Goal: Navigation & Orientation: Find specific page/section

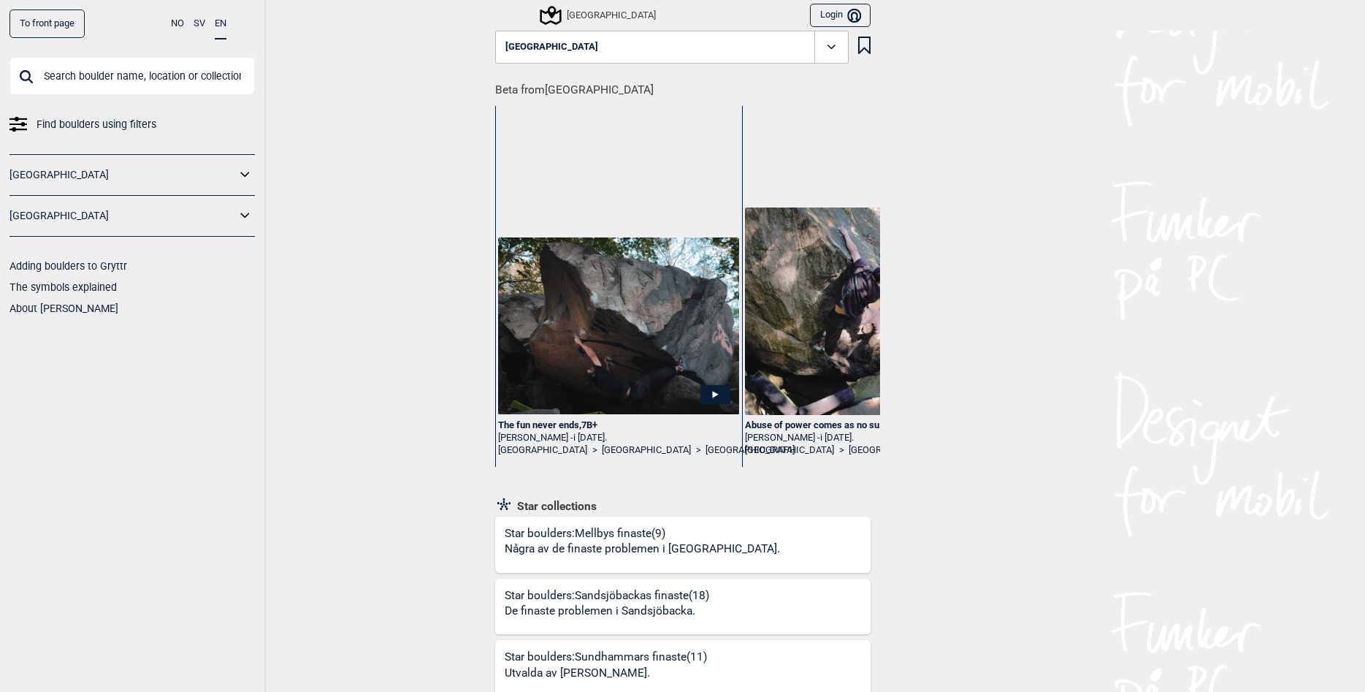
click at [381, 371] on div "To front page NO SV EN Find boulders using filters [GEOGRAPHIC_DATA] [GEOGRAPHI…" at bounding box center [682, 346] width 1365 height 692
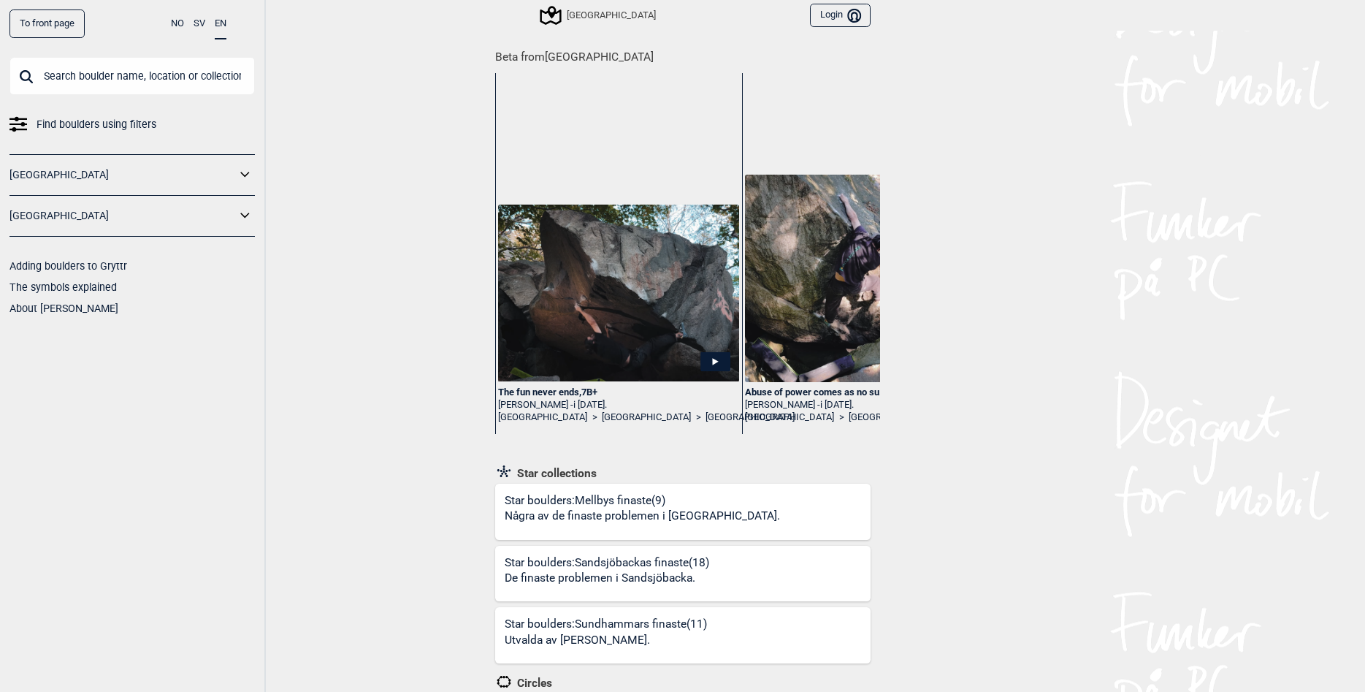
click at [400, 460] on div "To front page NO SV EN Find boulders using filters [GEOGRAPHIC_DATA] [GEOGRAPHI…" at bounding box center [682, 346] width 1365 height 692
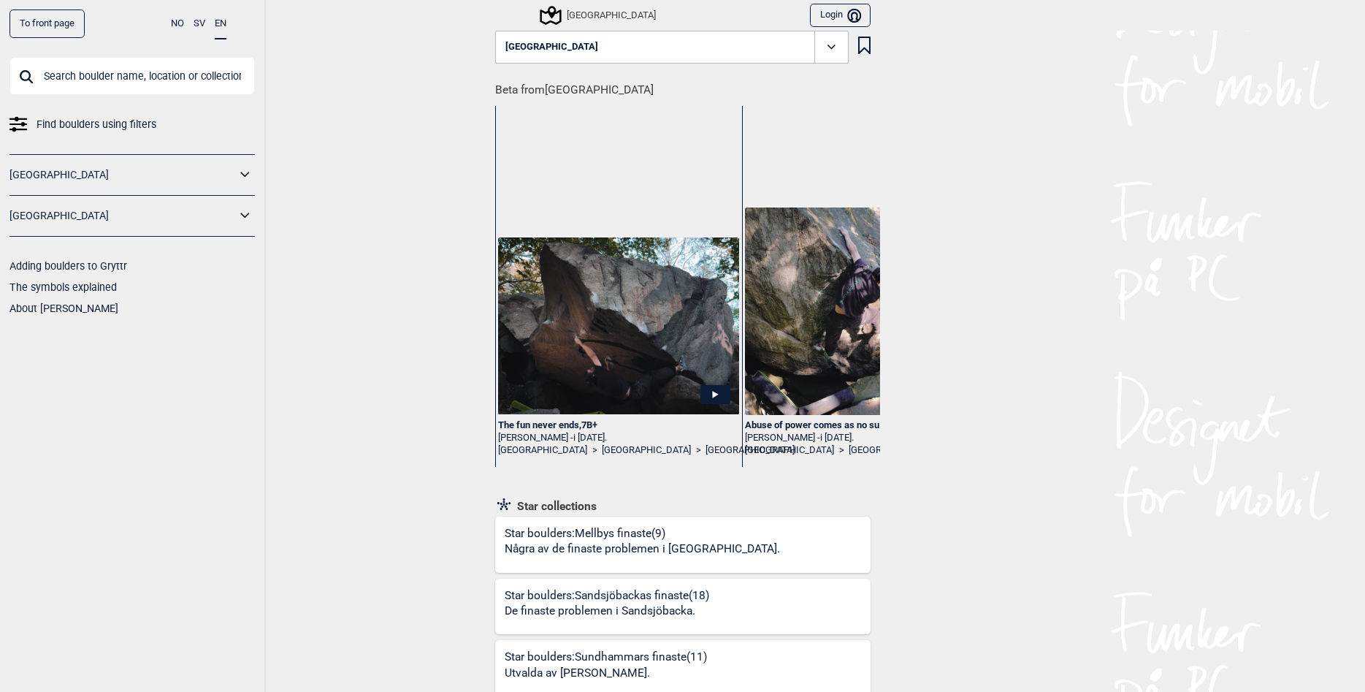
click at [827, 39] on icon at bounding box center [831, 47] width 17 height 17
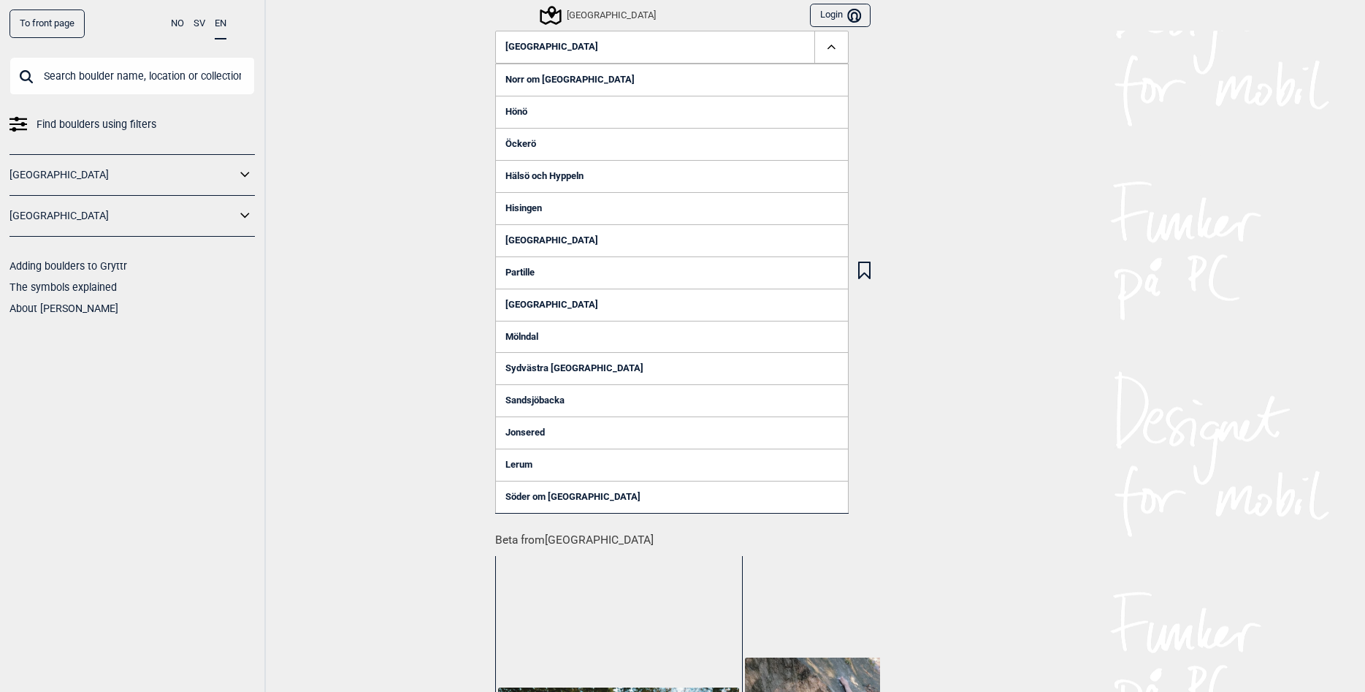
click at [578, 369] on link "Sydvästra [GEOGRAPHIC_DATA]" at bounding box center [672, 368] width 354 height 32
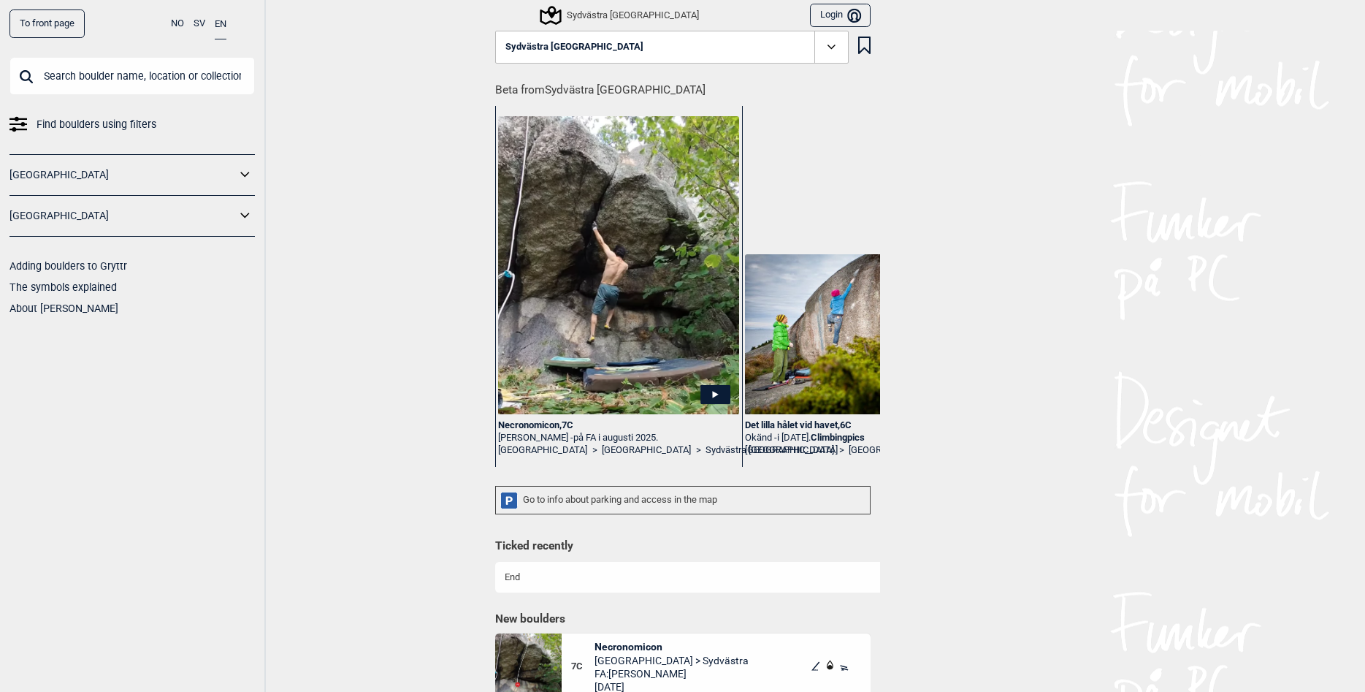
click at [828, 47] on icon at bounding box center [831, 47] width 17 height 17
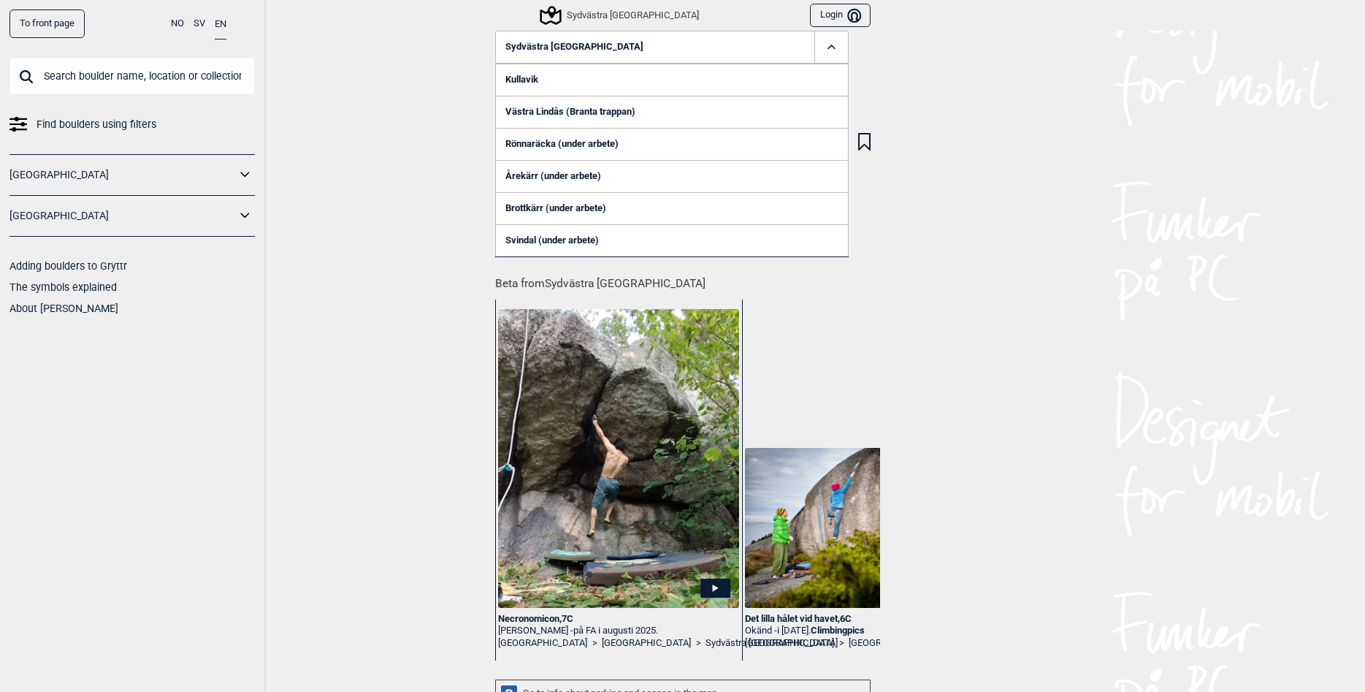
click at [570, 9] on div "Sydvästra [GEOGRAPHIC_DATA]" at bounding box center [620, 16] width 157 height 18
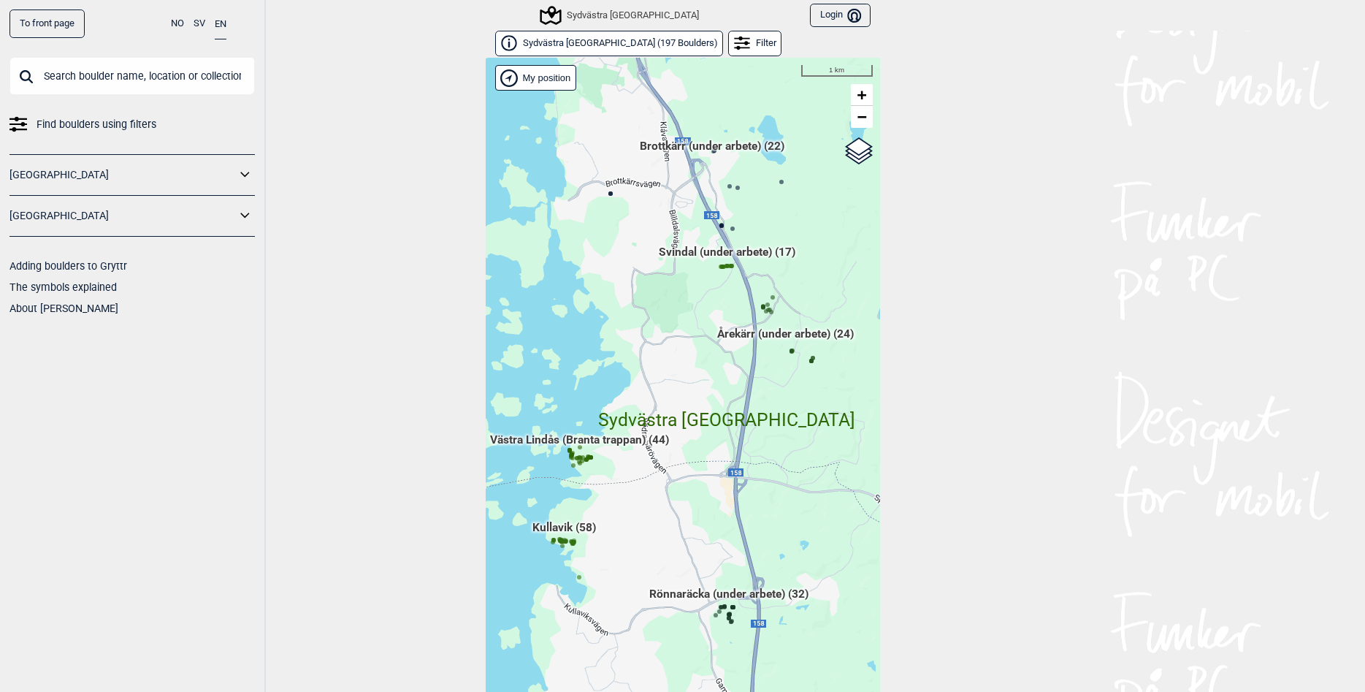
drag, startPoint x: 624, startPoint y: 240, endPoint x: 556, endPoint y: 457, distance: 227.3
click at [556, 457] on div "Hallingdal Gol Ål Stange Kolomoen [GEOGRAPHIC_DATA] [GEOGRAPHIC_DATA][PERSON_NA…" at bounding box center [683, 386] width 394 height 657
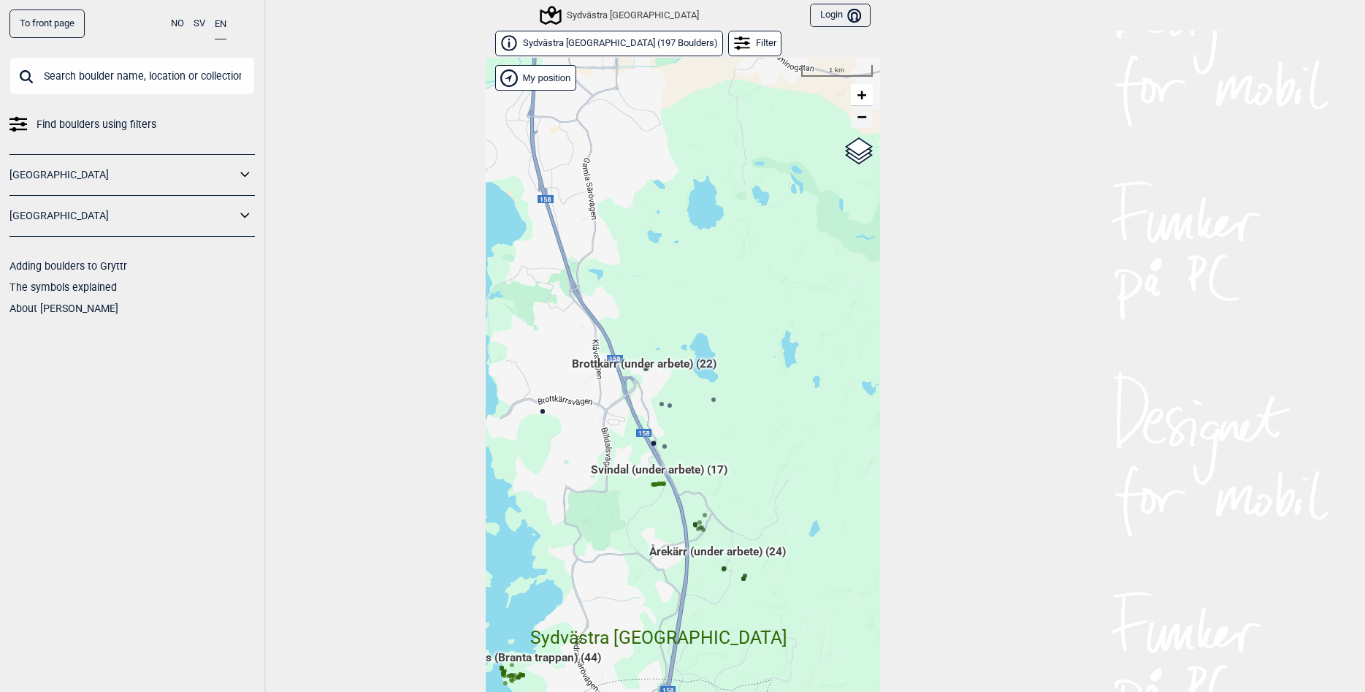
click at [858, 122] on span "−" at bounding box center [861, 116] width 9 height 18
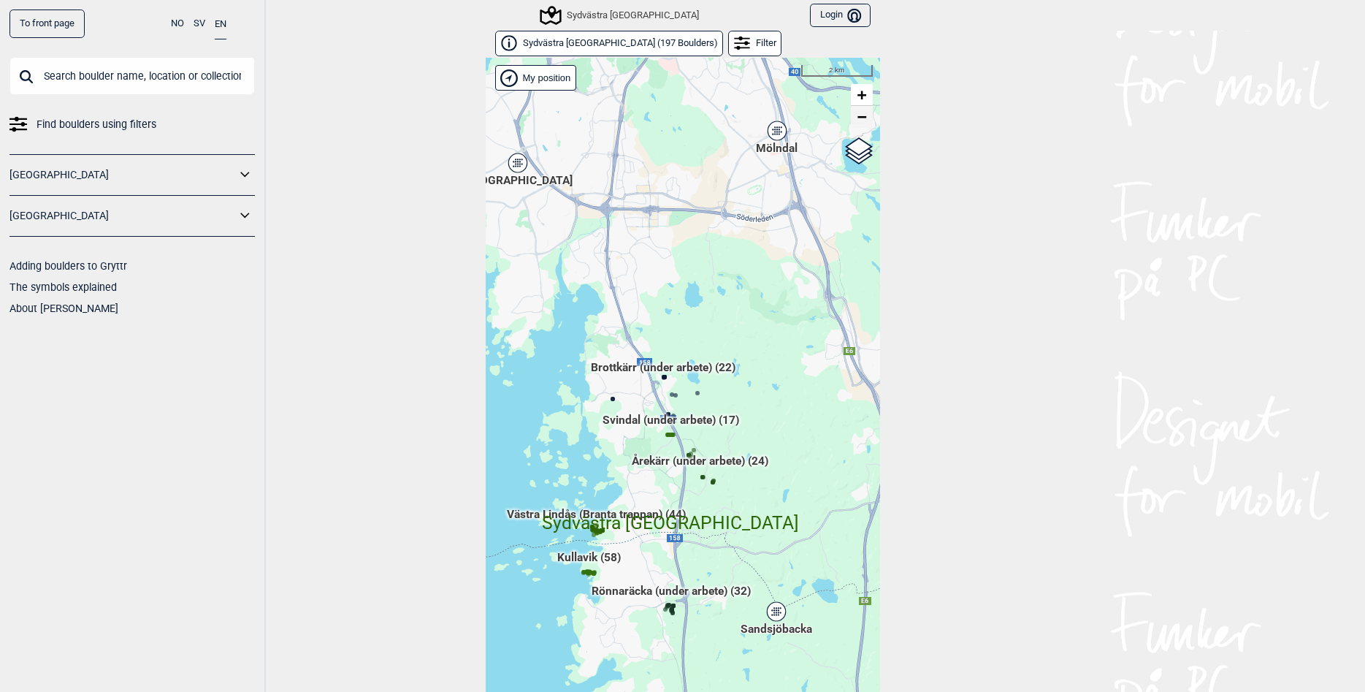
click at [858, 122] on span "−" at bounding box center [861, 116] width 9 height 18
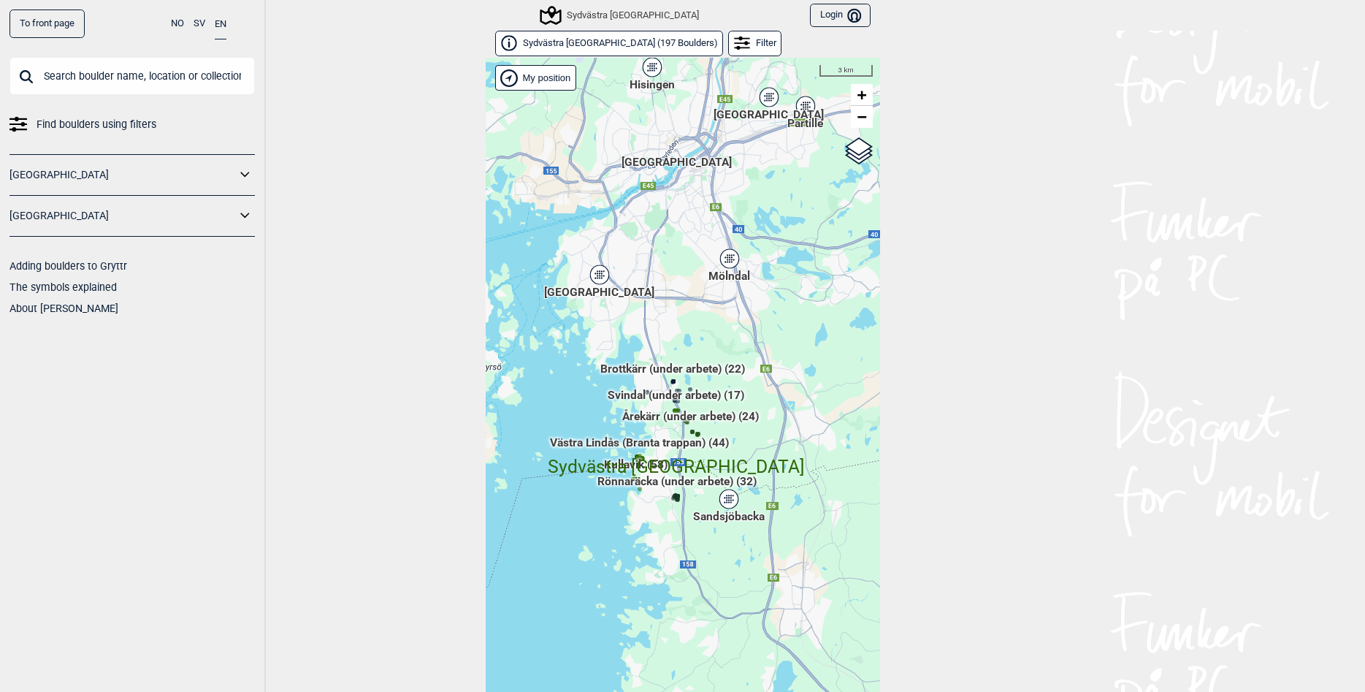
click at [604, 274] on icon at bounding box center [599, 274] width 18 height 19
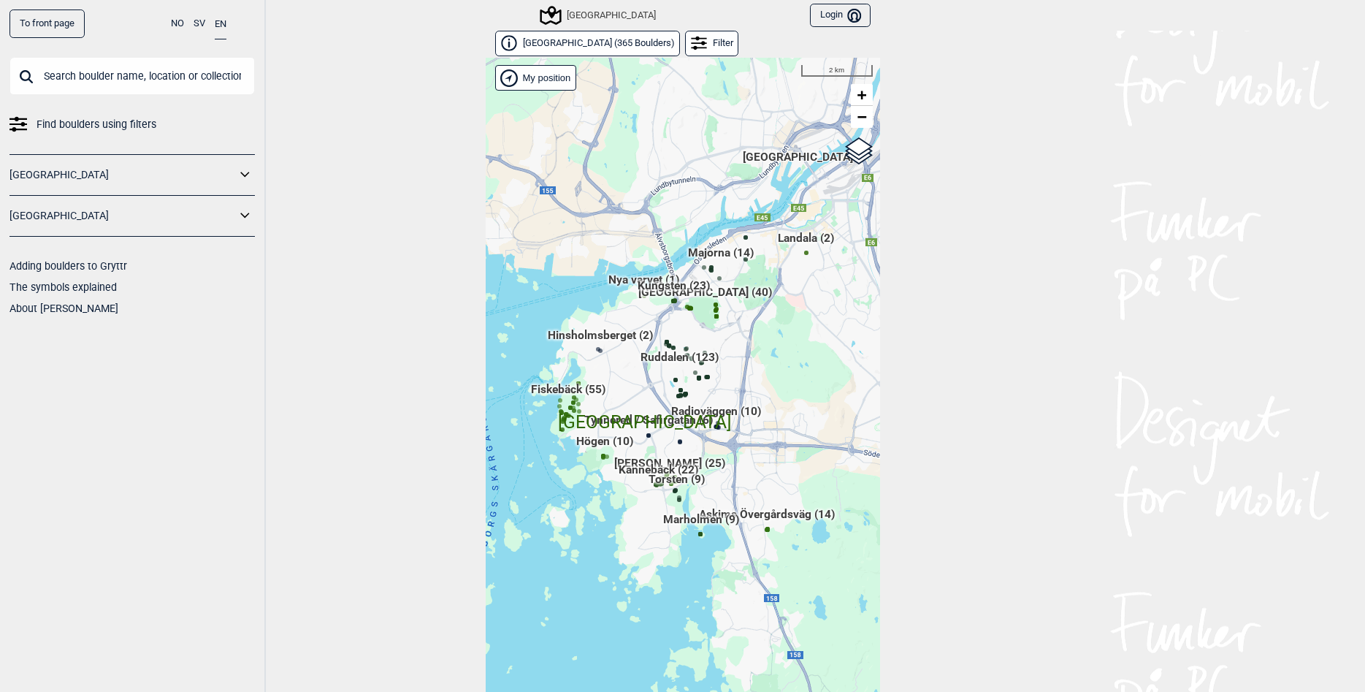
drag, startPoint x: 665, startPoint y: 215, endPoint x: 698, endPoint y: 286, distance: 77.4
click at [642, 380] on div "Hallingdal Gol Ål Stange Kolomoen [GEOGRAPHIC_DATA] [GEOGRAPHIC_DATA][PERSON_NA…" at bounding box center [683, 386] width 394 height 657
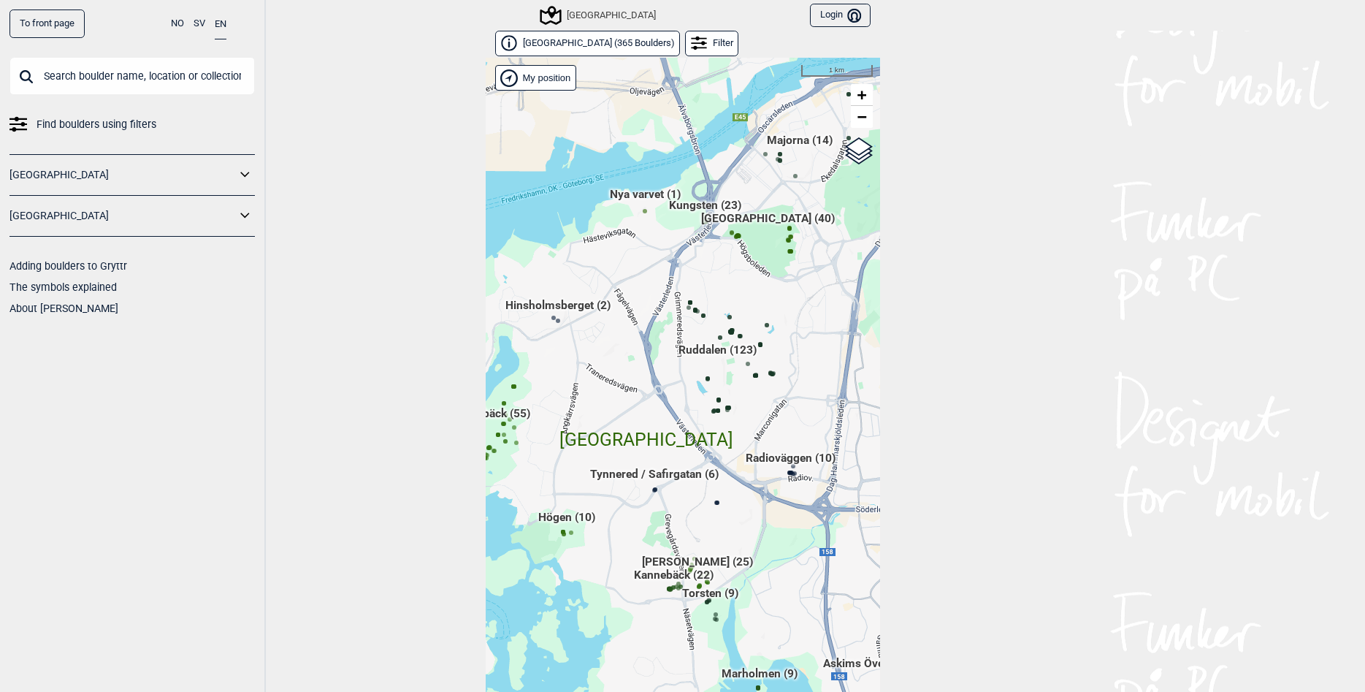
click at [719, 365] on span "Ruddalen (123)" at bounding box center [718, 356] width 78 height 28
click at [719, 365] on div at bounding box center [682, 346] width 1365 height 692
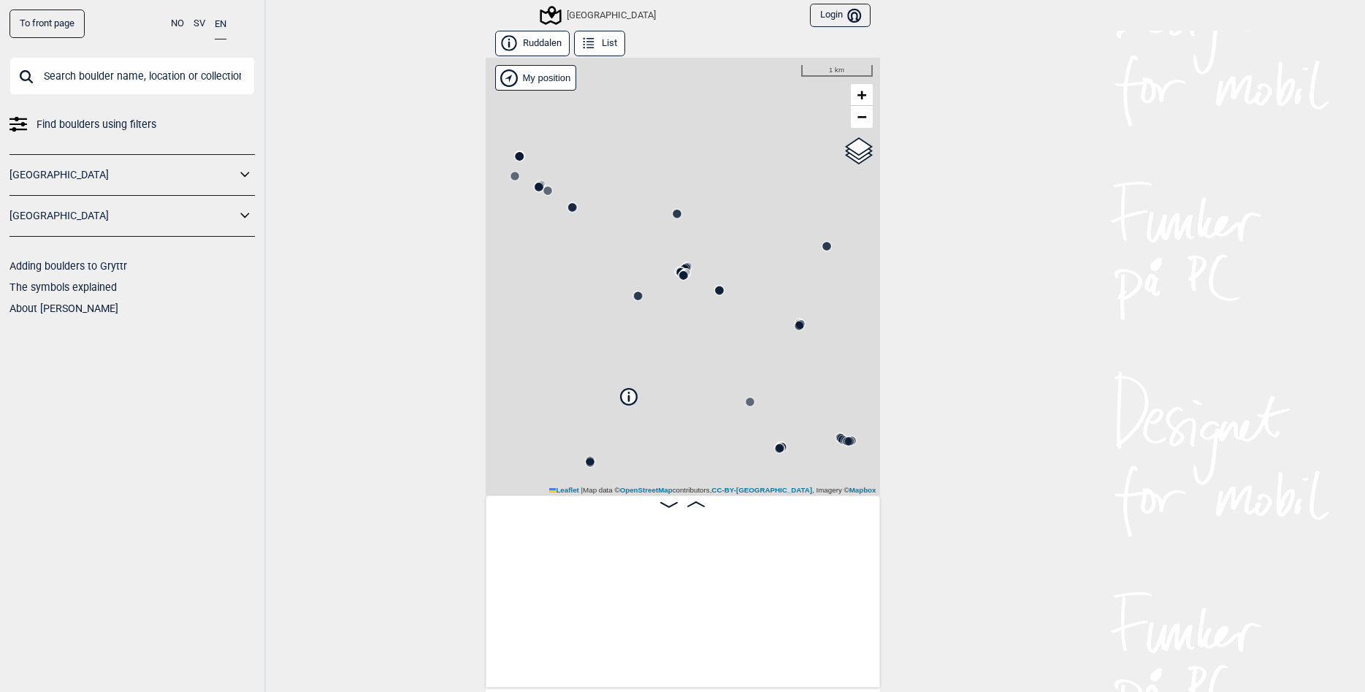
scroll to position [0, 115]
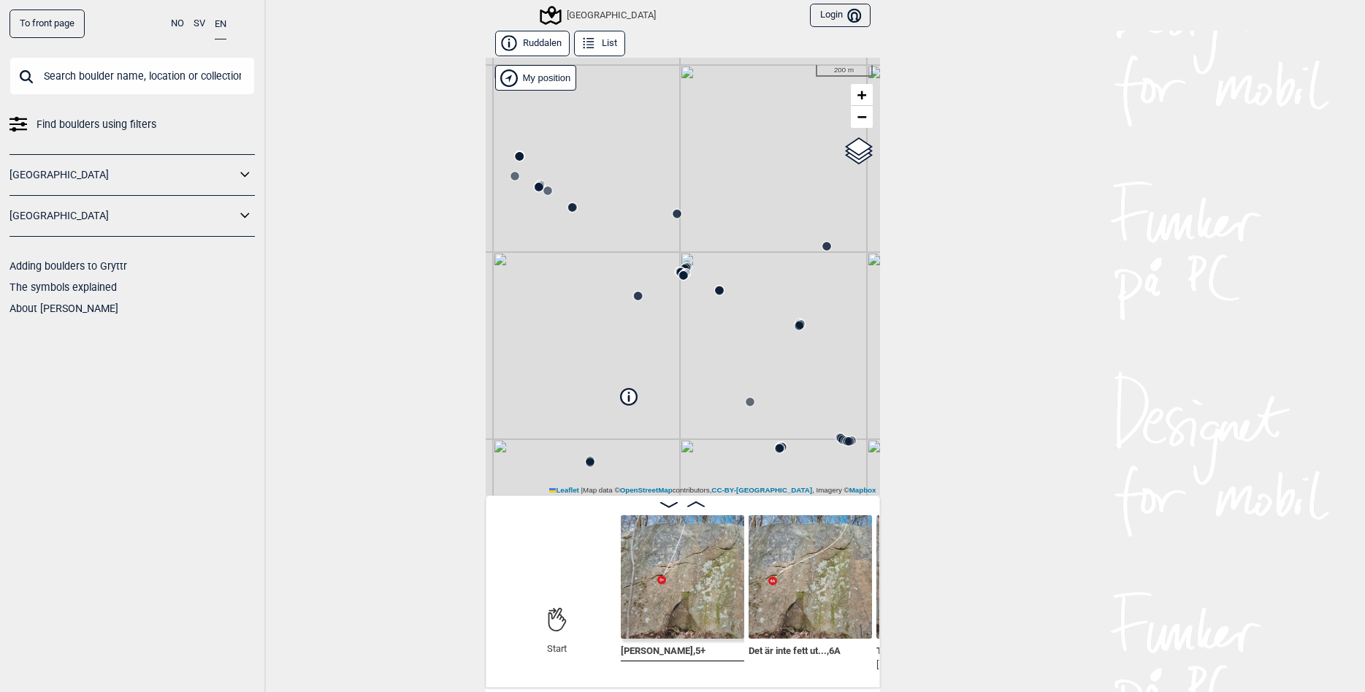
drag, startPoint x: 604, startPoint y: 315, endPoint x: 658, endPoint y: 215, distance: 113.1
click at [597, 348] on div "[GEOGRAPHIC_DATA]" at bounding box center [683, 277] width 394 height 438
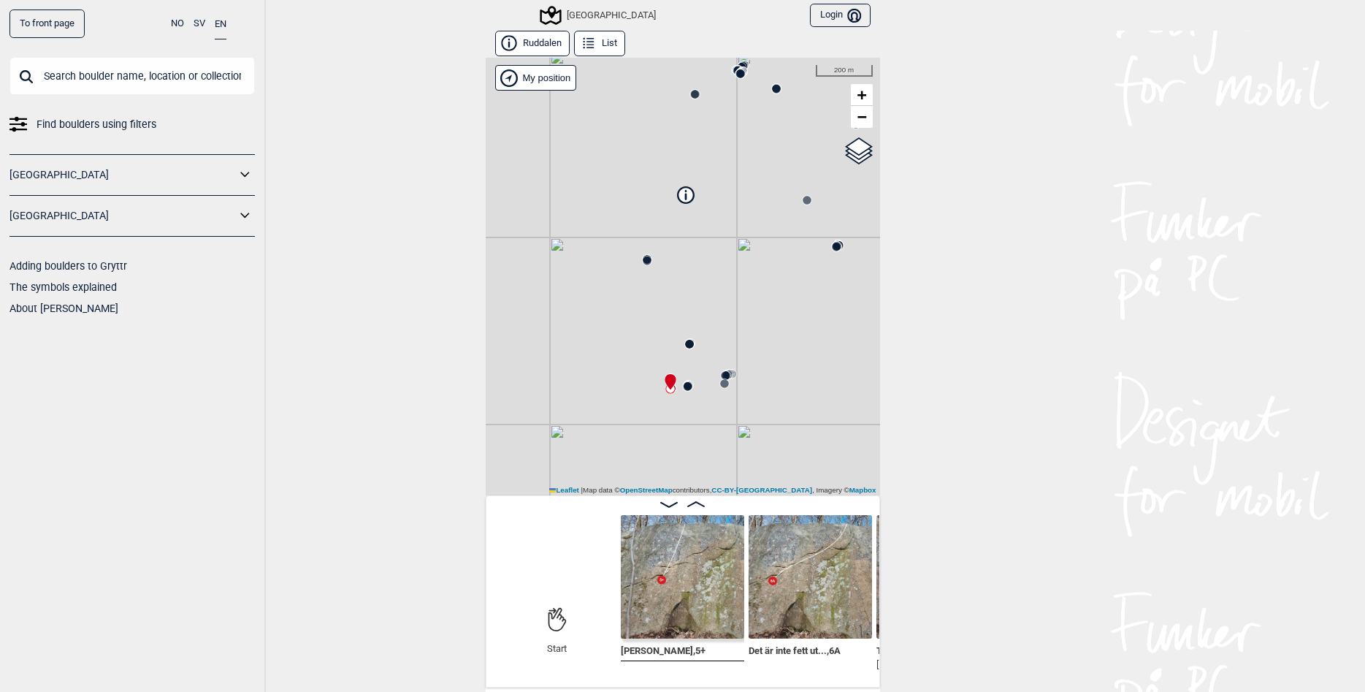
drag, startPoint x: 612, startPoint y: 401, endPoint x: 669, endPoint y: 199, distance: 209.5
click at [669, 199] on div "[GEOGRAPHIC_DATA]" at bounding box center [683, 277] width 394 height 438
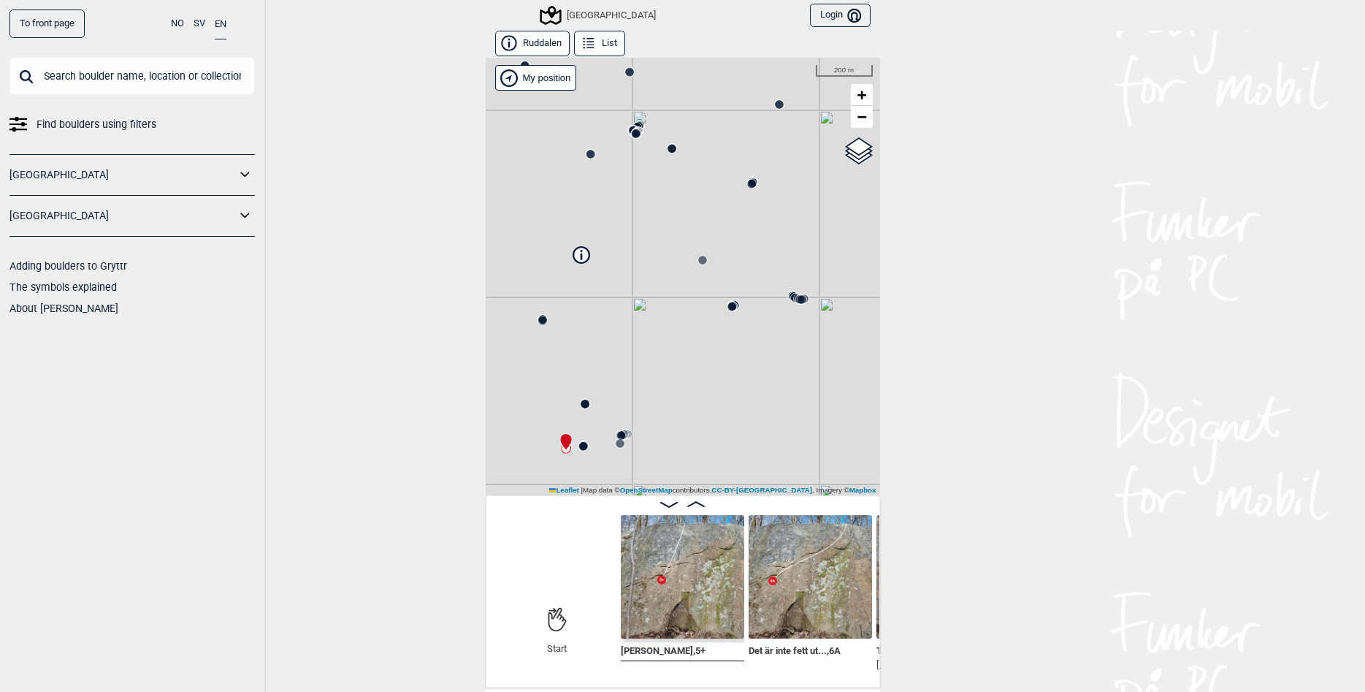
drag, startPoint x: 771, startPoint y: 256, endPoint x: 664, endPoint y: 318, distance: 123.0
click at [664, 318] on div "[GEOGRAPHIC_DATA]" at bounding box center [683, 277] width 394 height 438
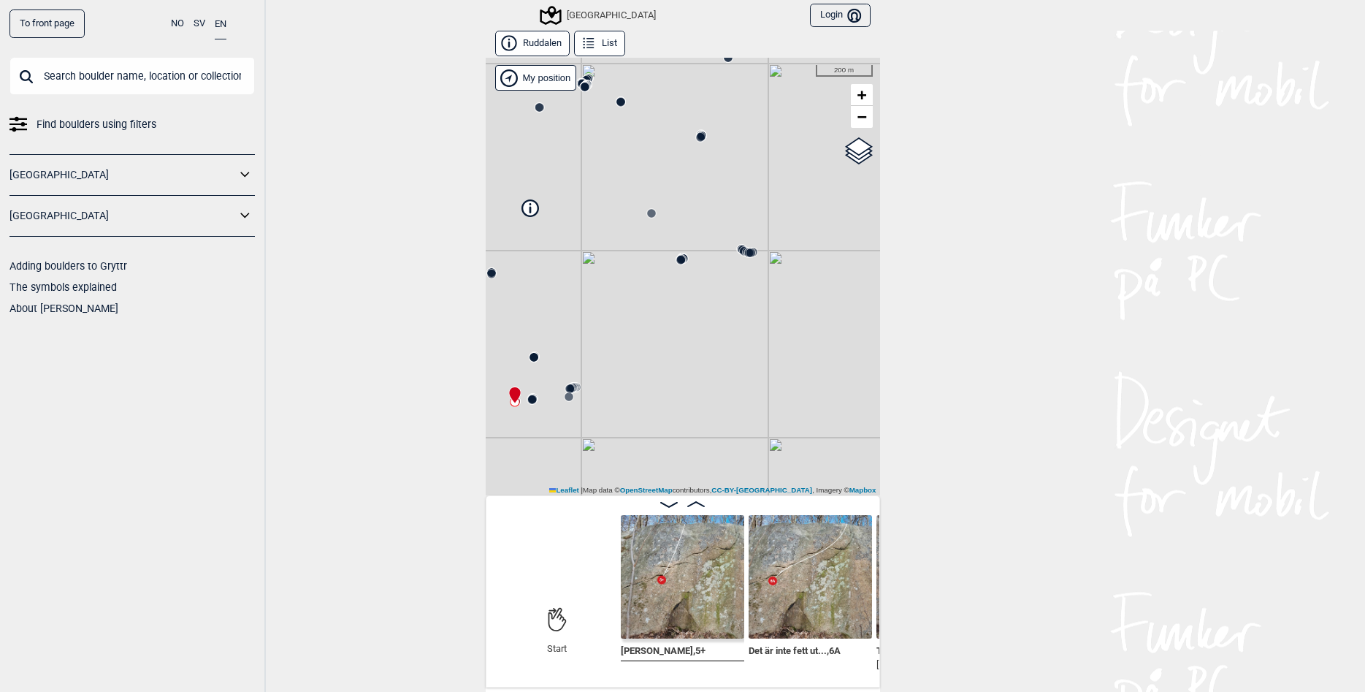
drag, startPoint x: 714, startPoint y: 272, endPoint x: 671, endPoint y: 214, distance: 72.0
click at [671, 214] on div "[GEOGRAPHIC_DATA]" at bounding box center [683, 277] width 394 height 438
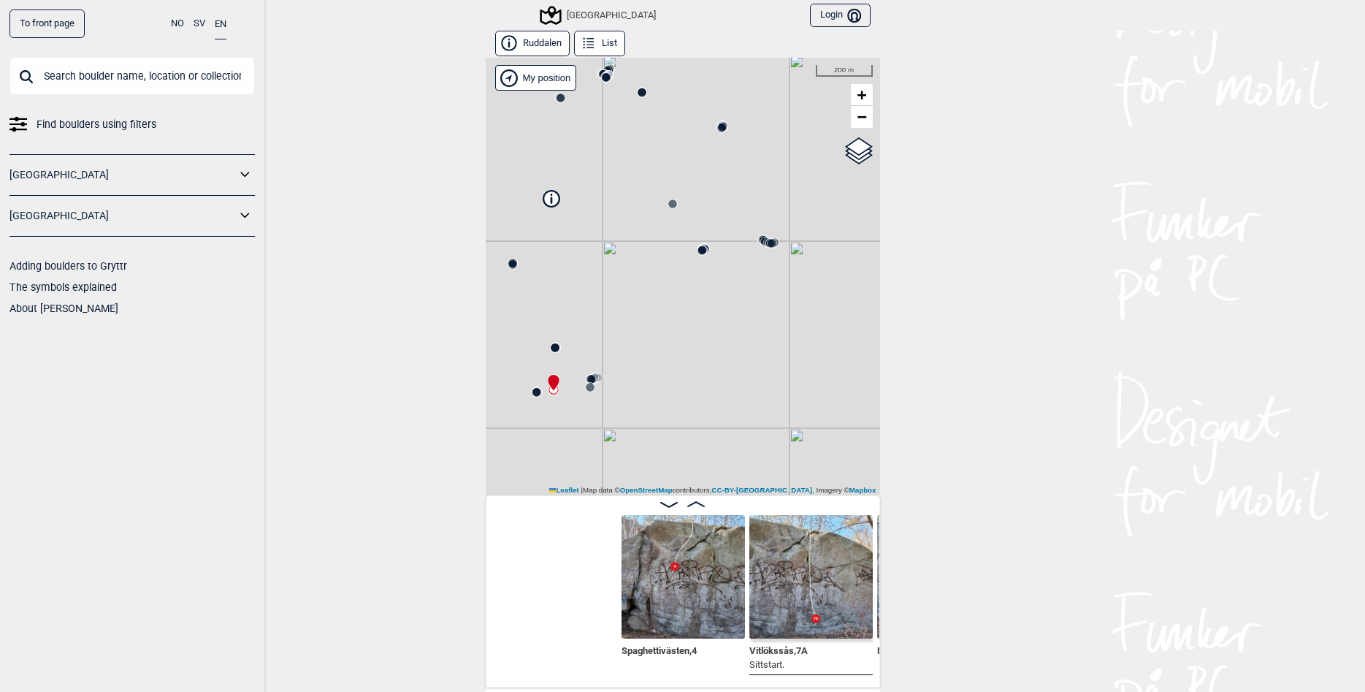
scroll to position [0, 1264]
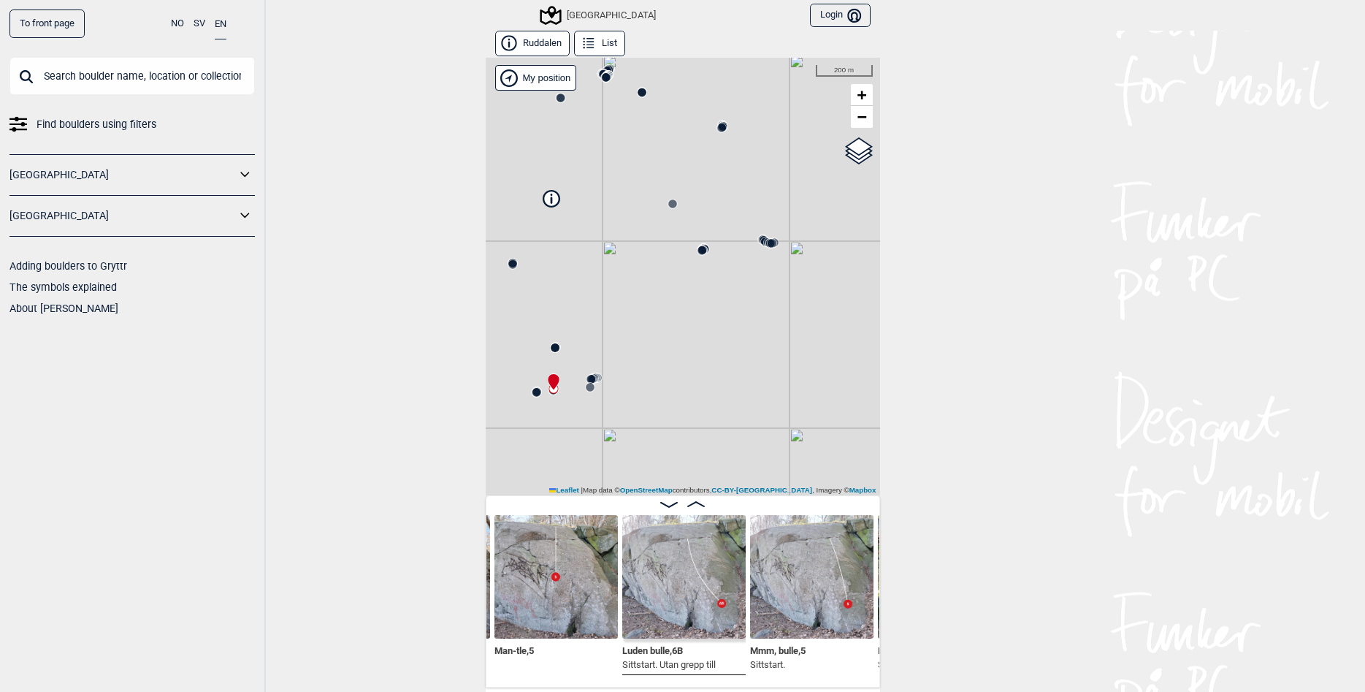
scroll to position [0, 881]
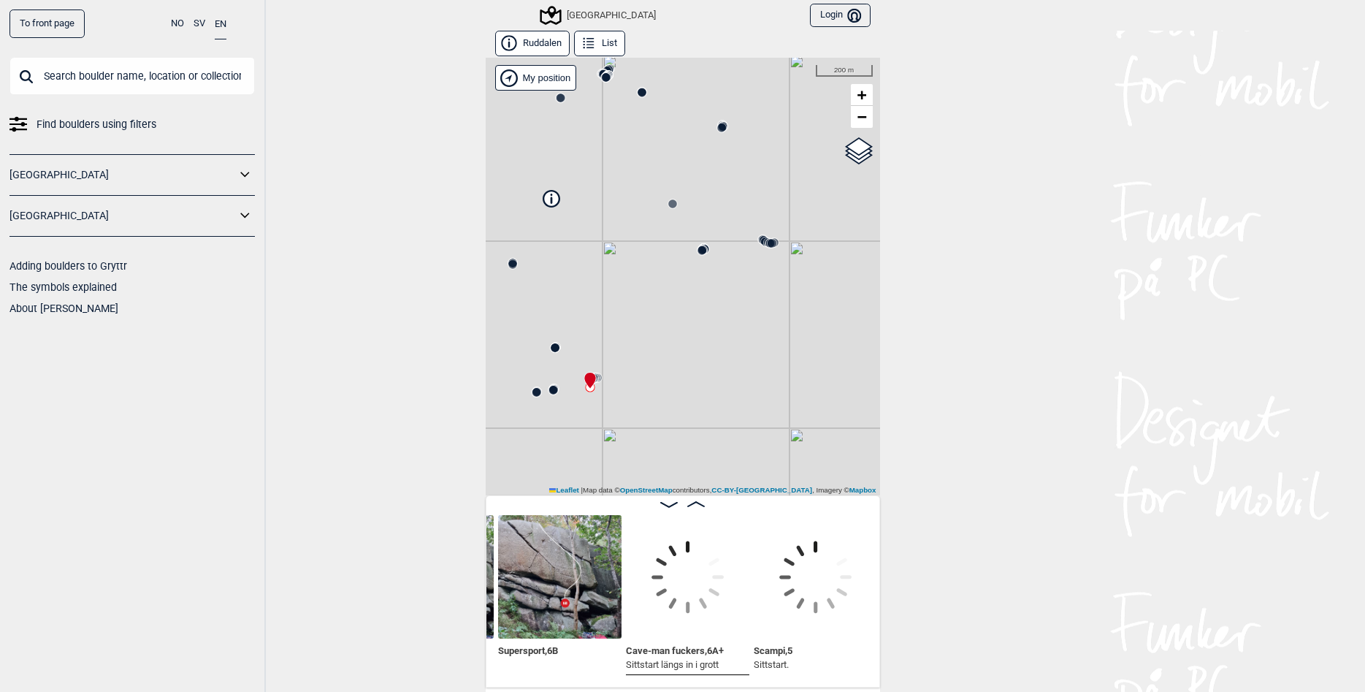
scroll to position [0, 3561]
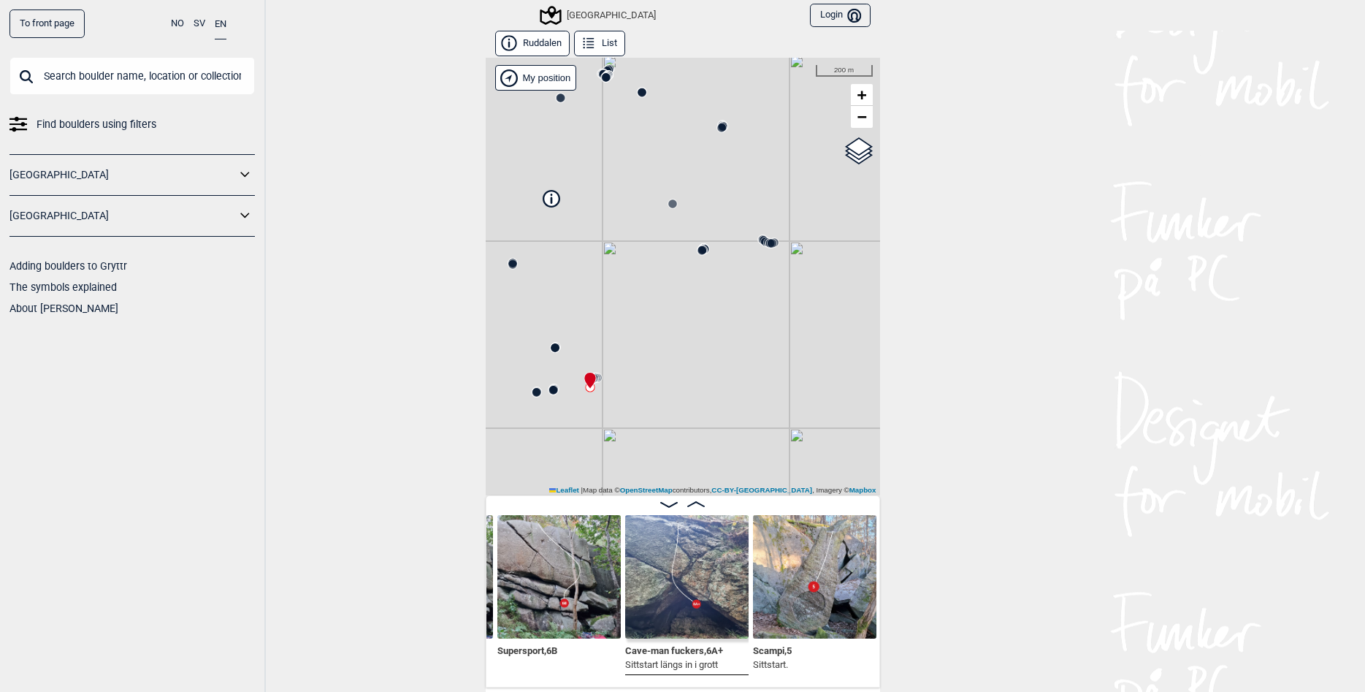
scroll to position [0, 3179]
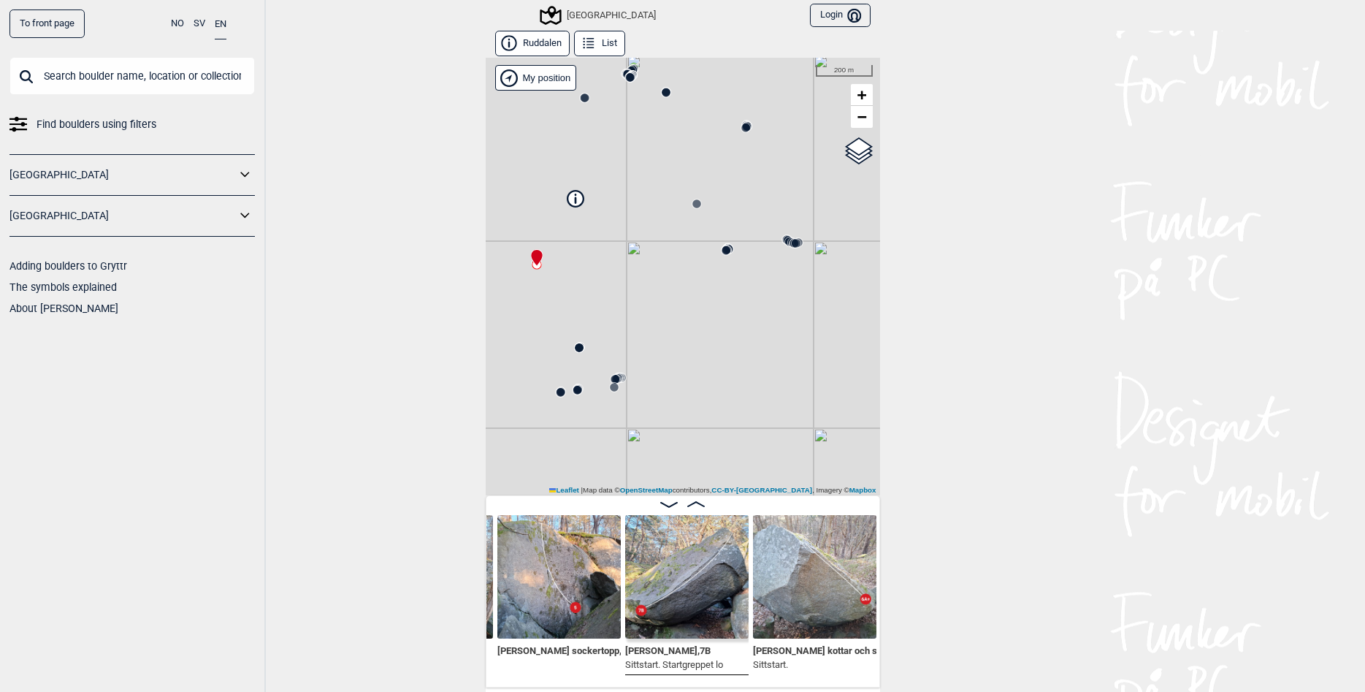
scroll to position [0, 4328]
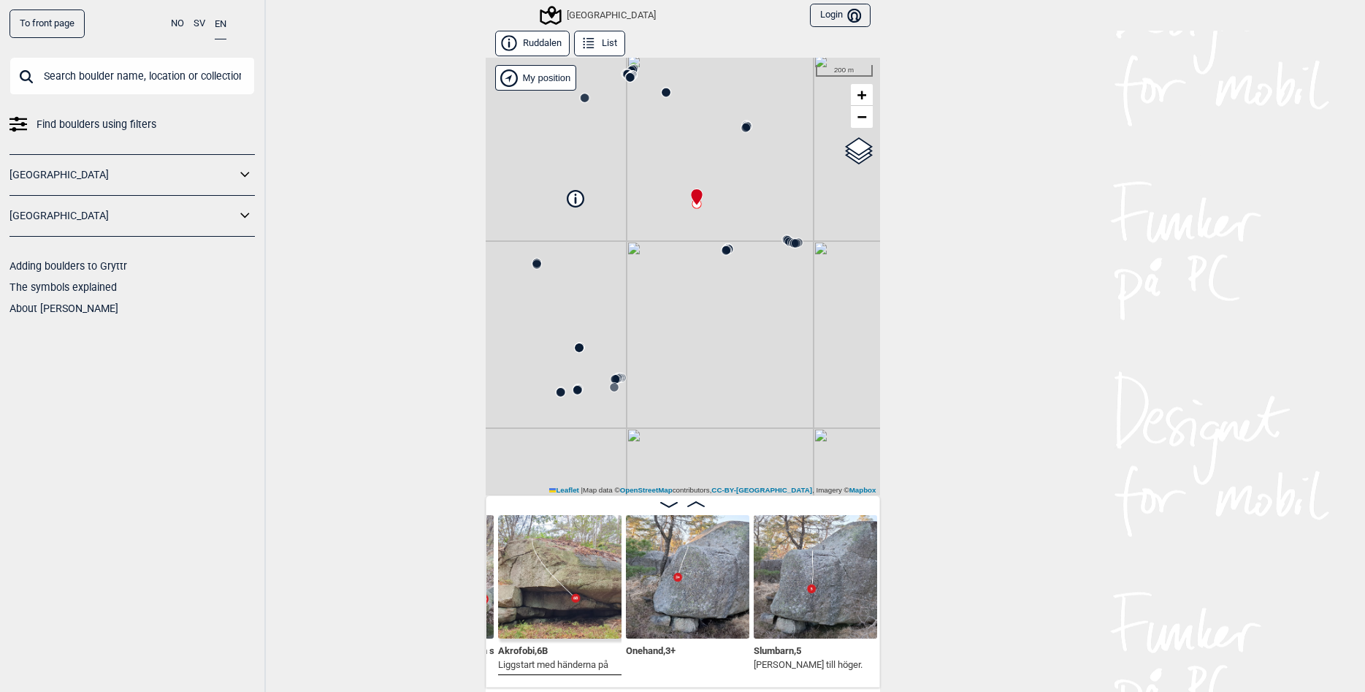
scroll to position [0, 3945]
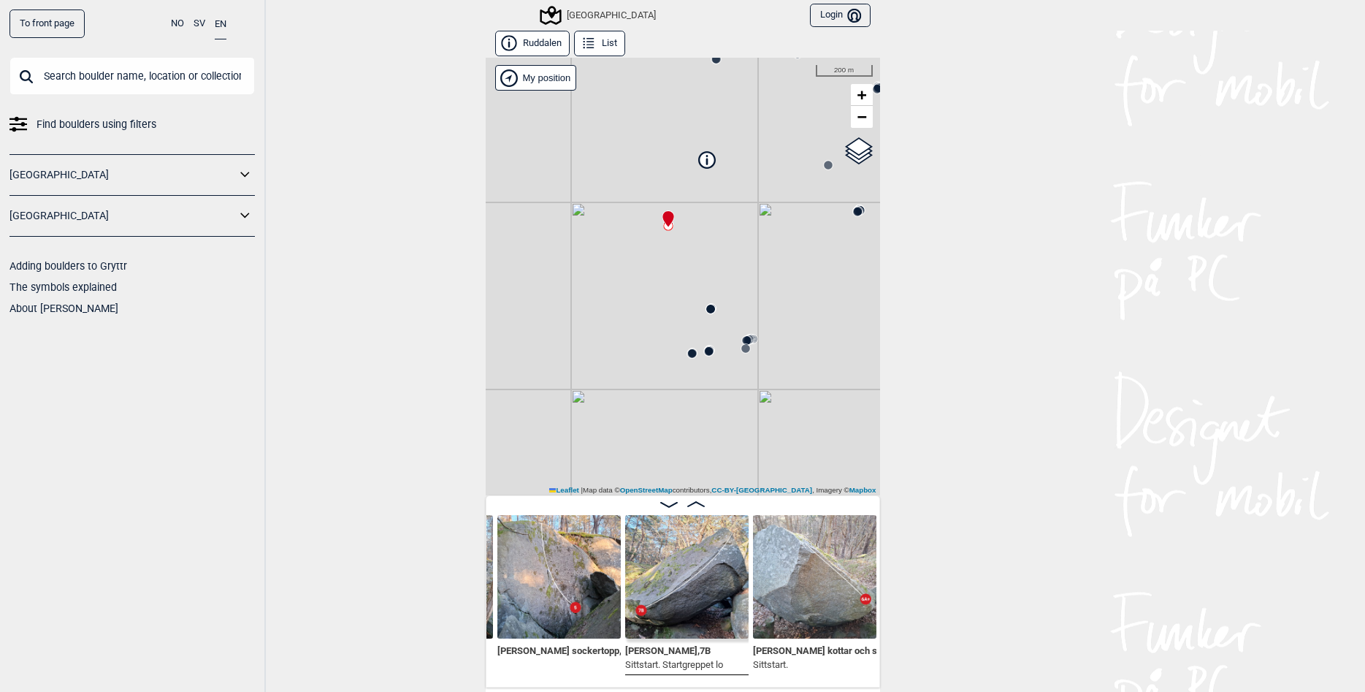
drag, startPoint x: 627, startPoint y: 370, endPoint x: 759, endPoint y: 331, distance: 137.1
click at [759, 331] on div "[GEOGRAPHIC_DATA]" at bounding box center [683, 277] width 394 height 438
